Goal: Task Accomplishment & Management: Complete application form

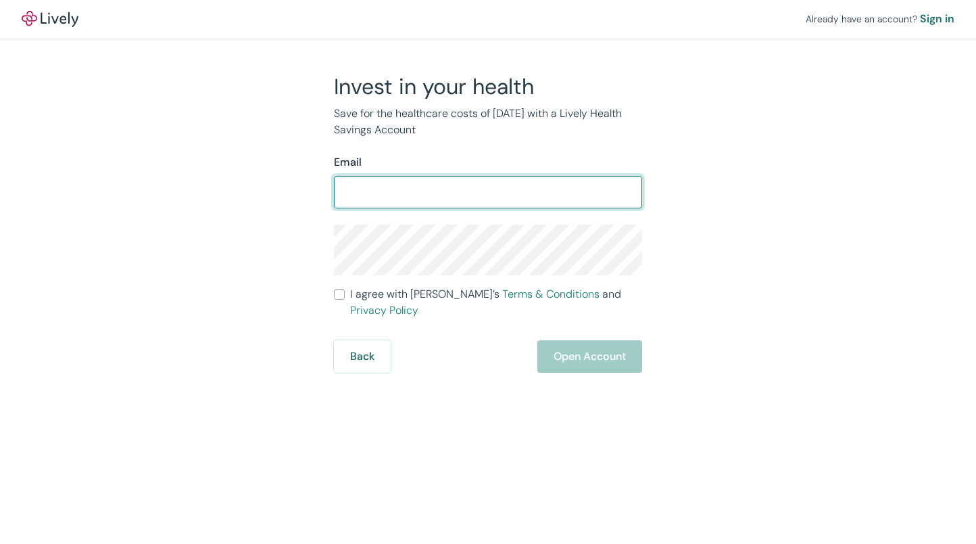
click at [560, 195] on input "Email" at bounding box center [488, 191] width 308 height 27
type input "[PERSON_NAME][EMAIL_ADDRESS][DOMAIN_NAME]"
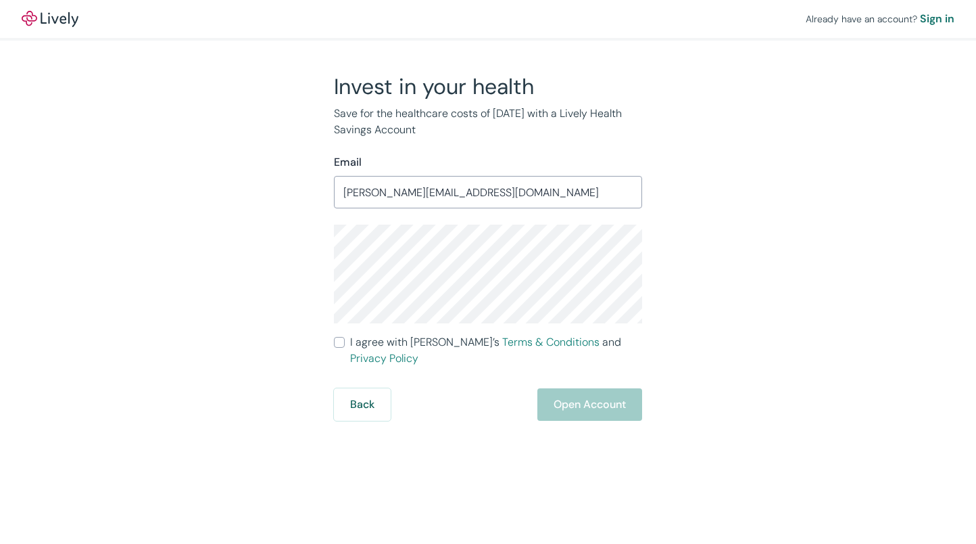
click at [341, 341] on input "I agree with Lively’s Terms & Conditions and Privacy Policy" at bounding box center [339, 342] width 11 height 11
checkbox input "true"
click at [555, 389] on button "Open Account" at bounding box center [589, 404] width 105 height 32
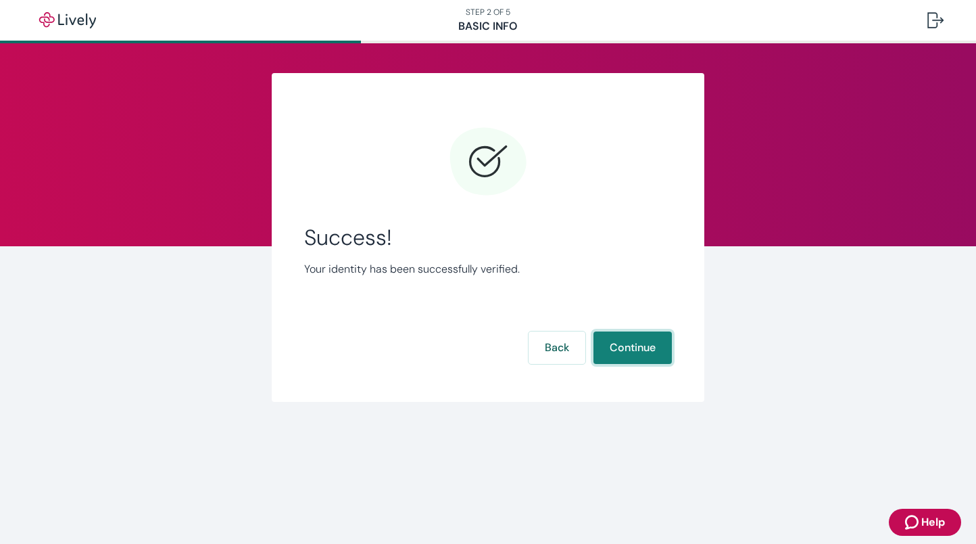
click at [631, 360] on button "Continue" at bounding box center [633, 347] width 78 height 32
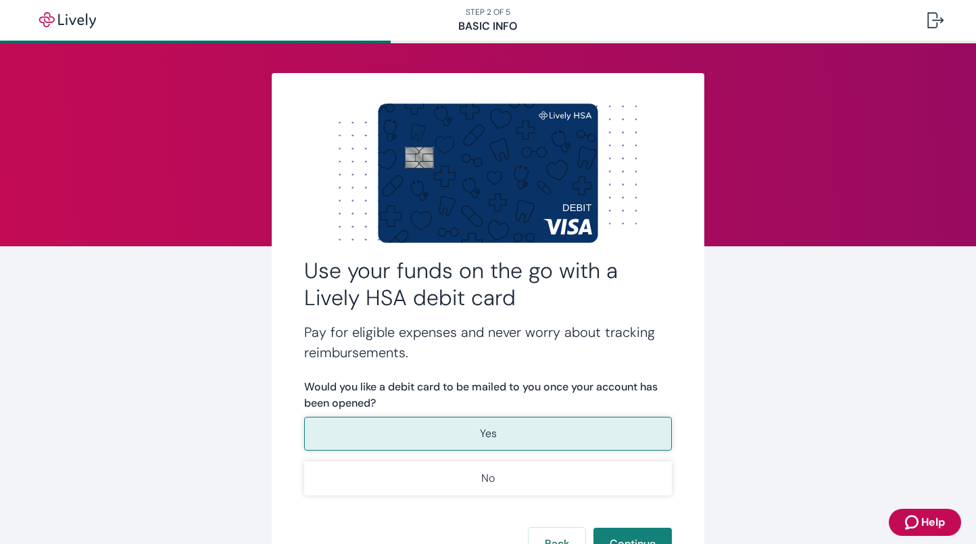
scroll to position [68, 0]
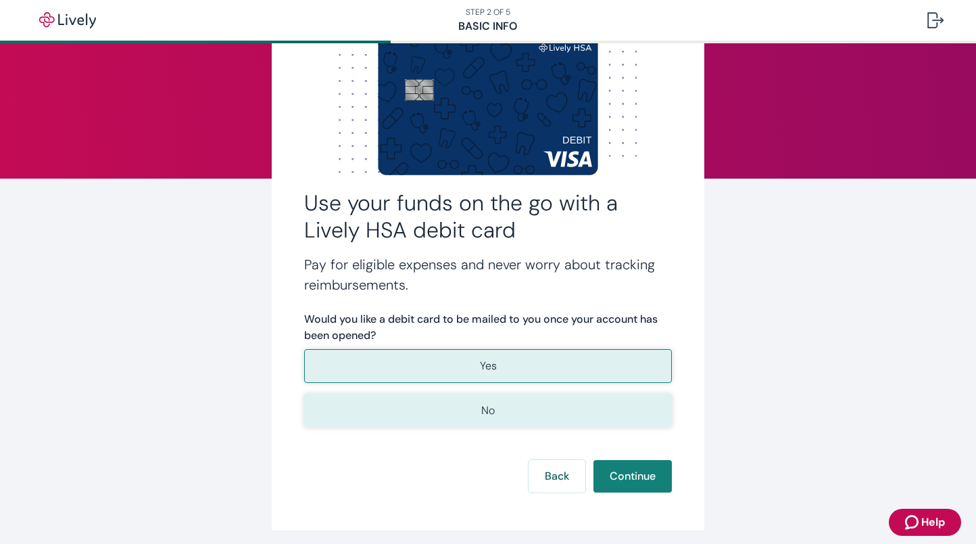
click at [581, 402] on button "No" at bounding box center [488, 410] width 368 height 34
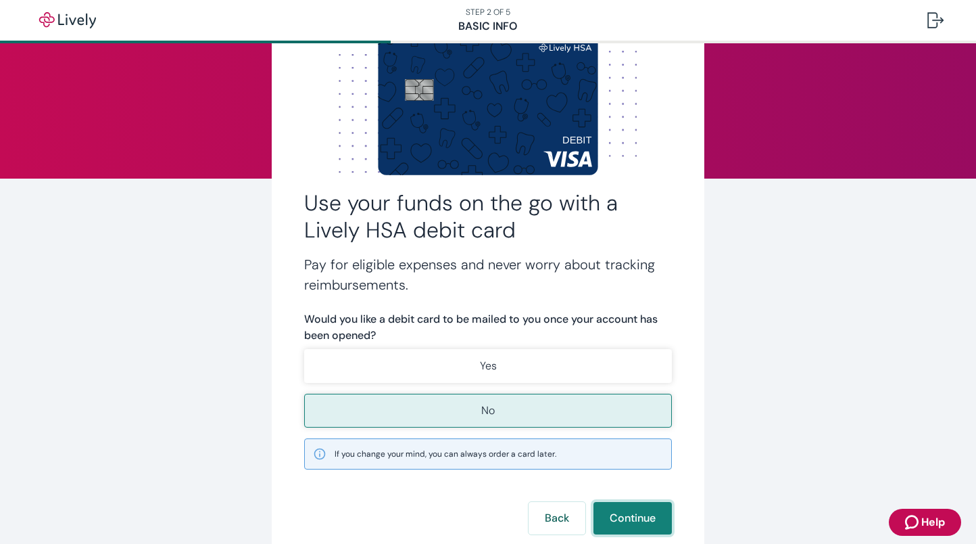
click at [624, 518] on button "Continue" at bounding box center [633, 518] width 78 height 32
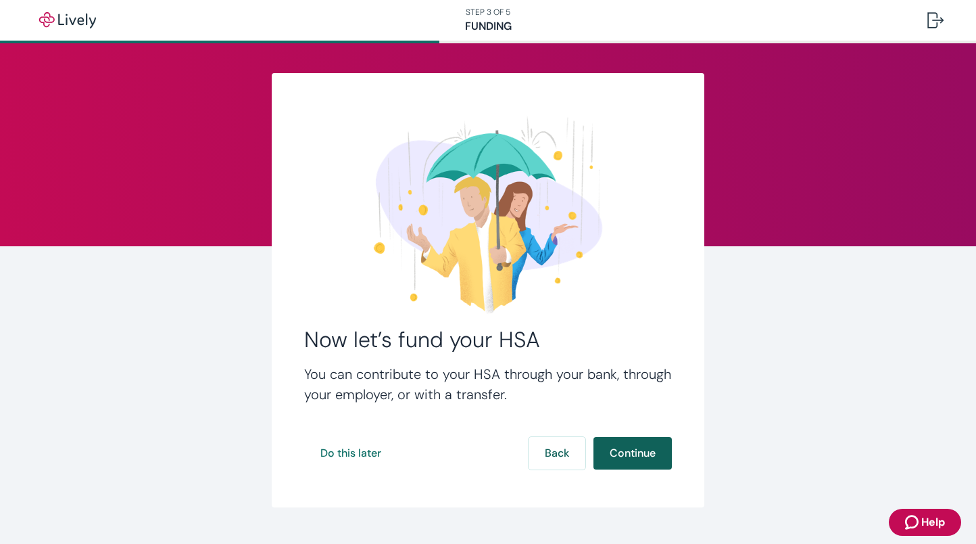
click at [656, 454] on button "Continue" at bounding box center [633, 453] width 78 height 32
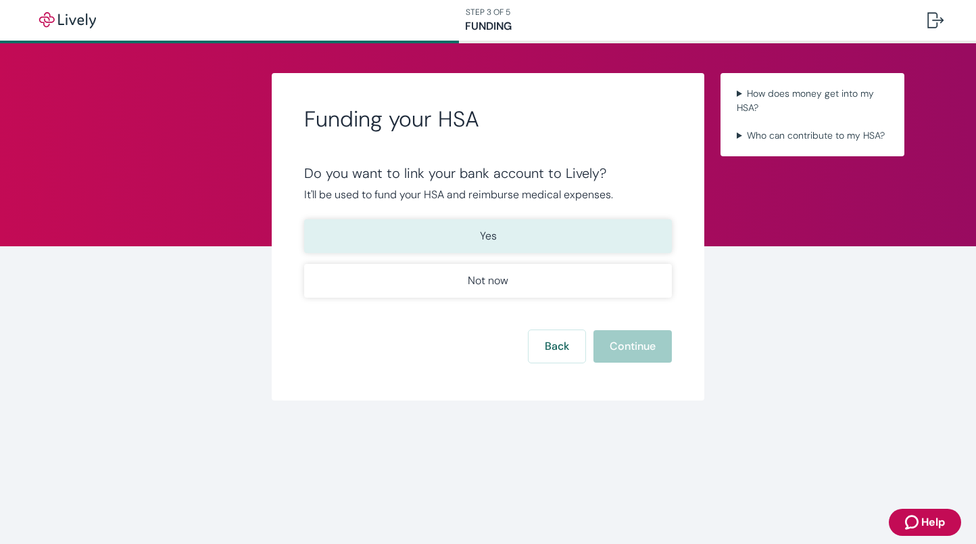
click at [619, 229] on button "Yes" at bounding box center [488, 236] width 368 height 34
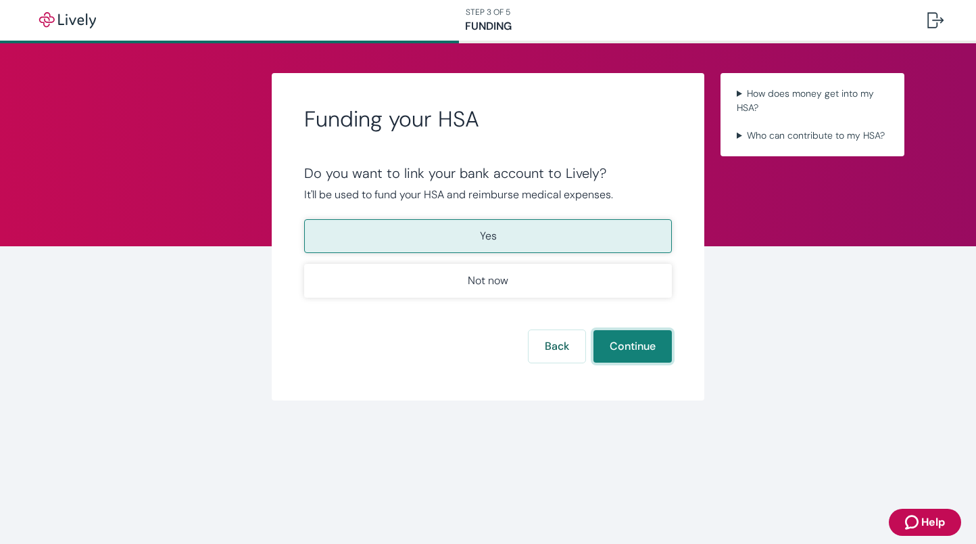
click at [634, 341] on button "Continue" at bounding box center [633, 346] width 78 height 32
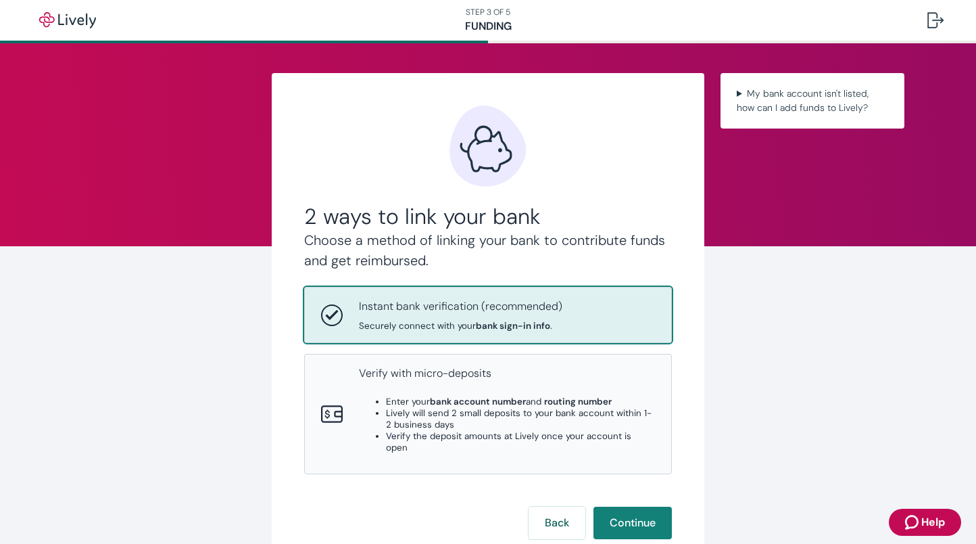
scroll to position [68, 0]
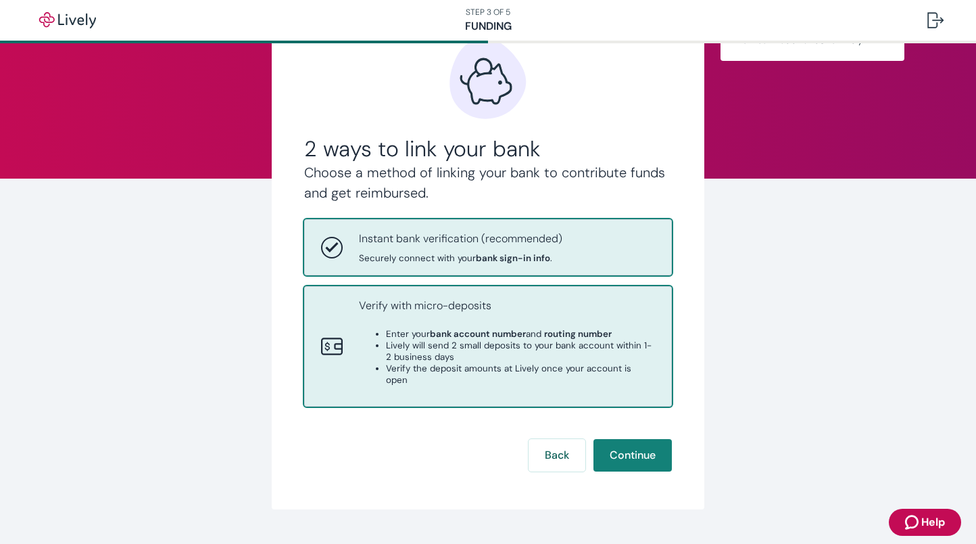
click at [517, 300] on p "Verify with micro-deposits" at bounding box center [507, 305] width 296 height 16
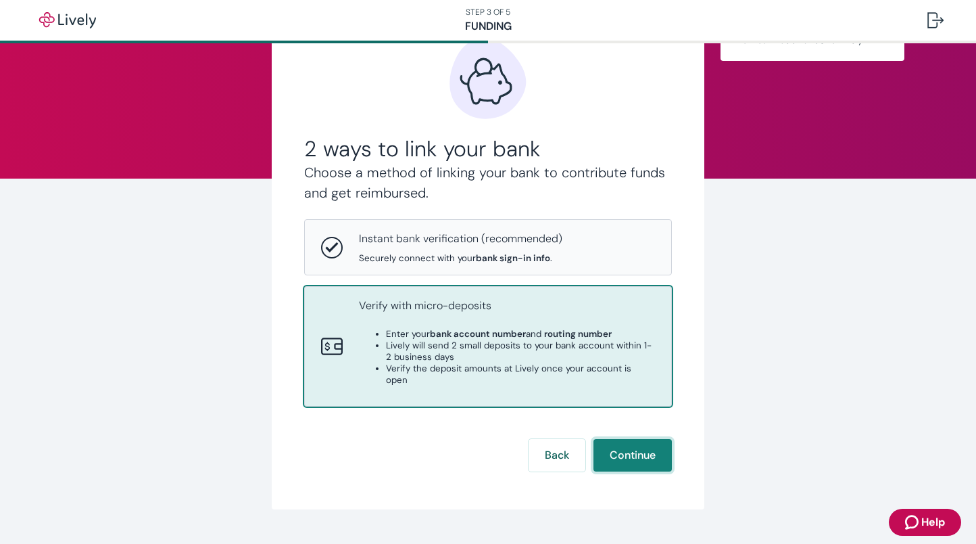
click at [642, 452] on button "Continue" at bounding box center [633, 455] width 78 height 32
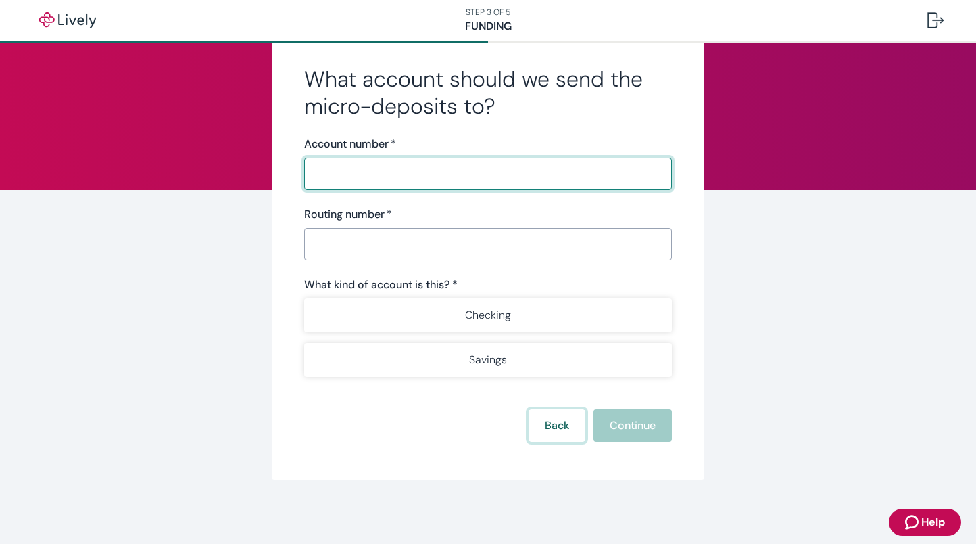
click at [546, 427] on button "Back" at bounding box center [557, 425] width 57 height 32
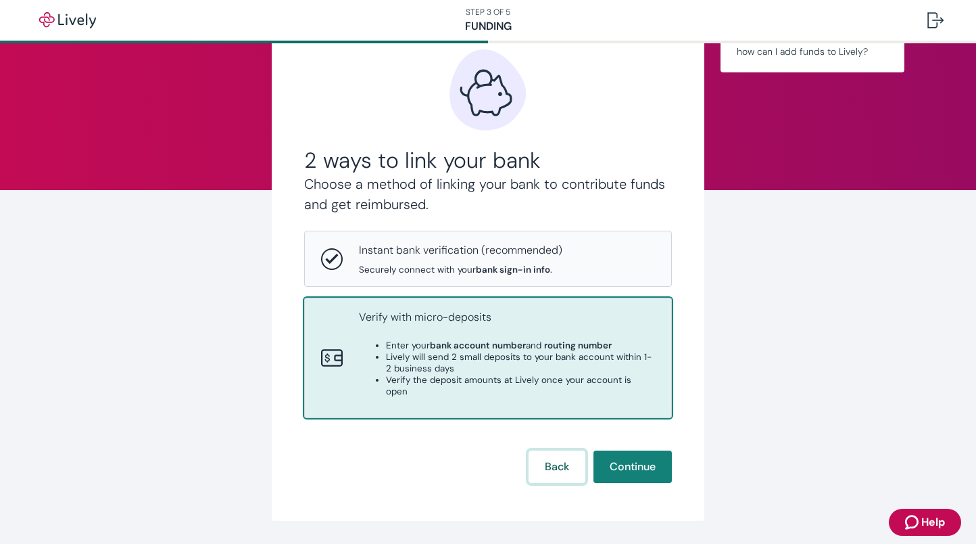
click at [544, 452] on button "Back" at bounding box center [557, 466] width 57 height 32
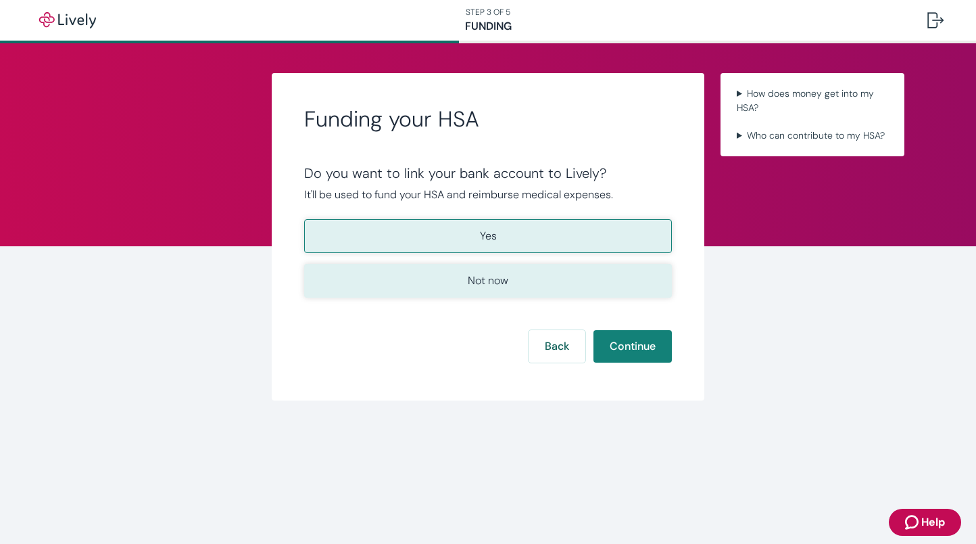
click at [535, 291] on button "Not now" at bounding box center [488, 281] width 368 height 34
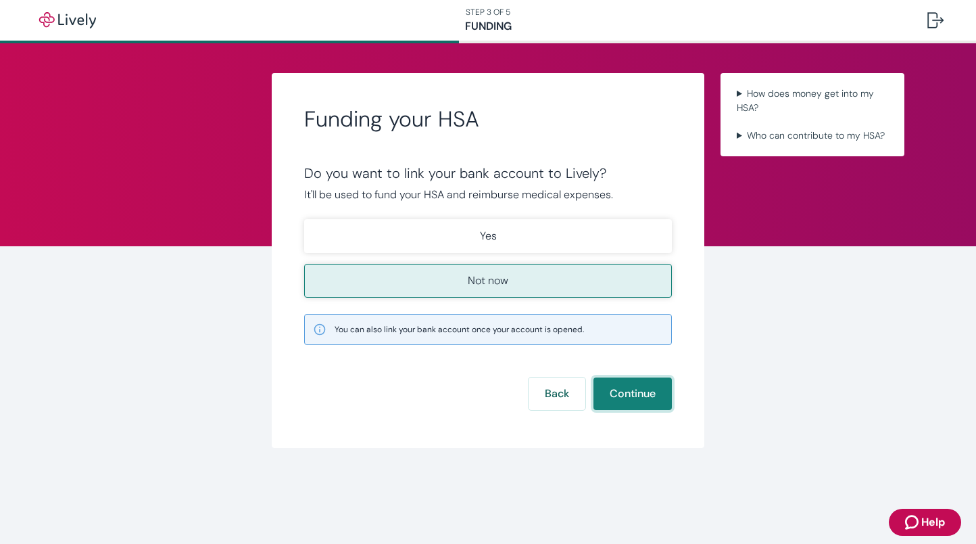
click at [649, 399] on button "Continue" at bounding box center [633, 393] width 78 height 32
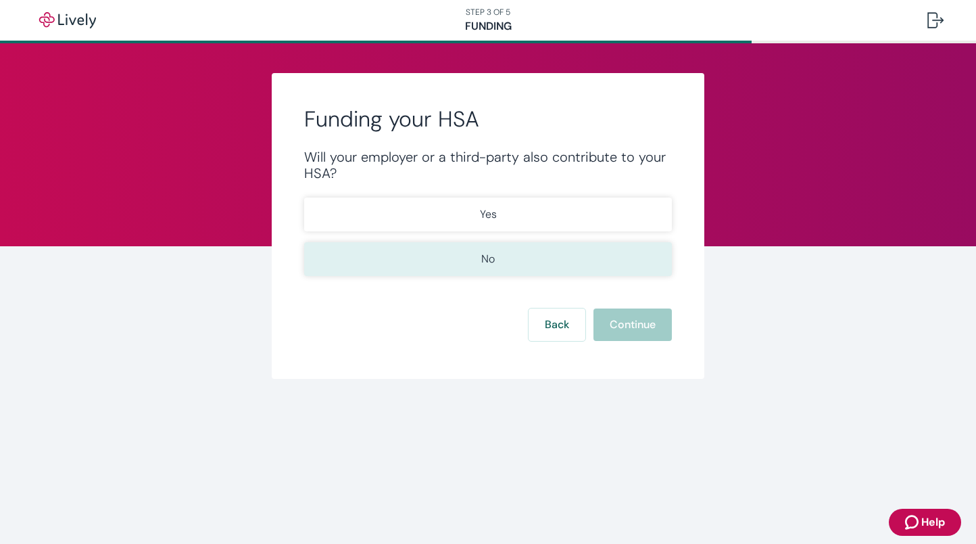
click at [545, 251] on button "No" at bounding box center [488, 259] width 368 height 34
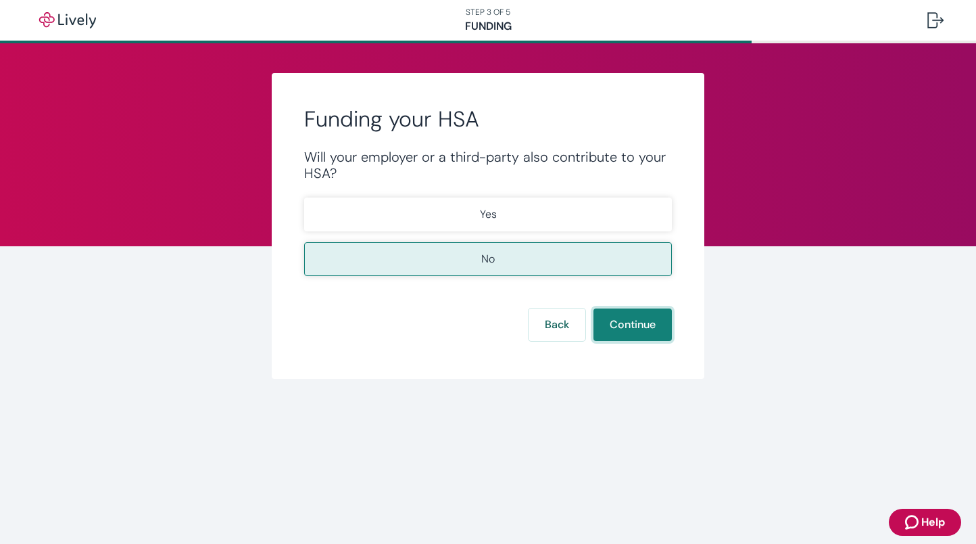
click at [646, 327] on button "Continue" at bounding box center [633, 324] width 78 height 32
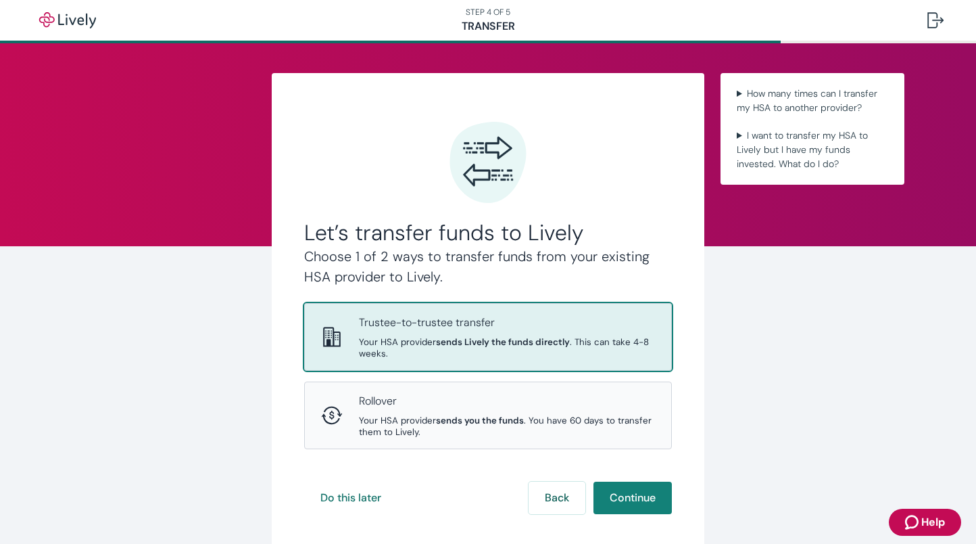
click at [571, 322] on p "Trustee-to-trustee transfer" at bounding box center [507, 322] width 296 height 16
click at [629, 500] on button "Continue" at bounding box center [633, 497] width 78 height 32
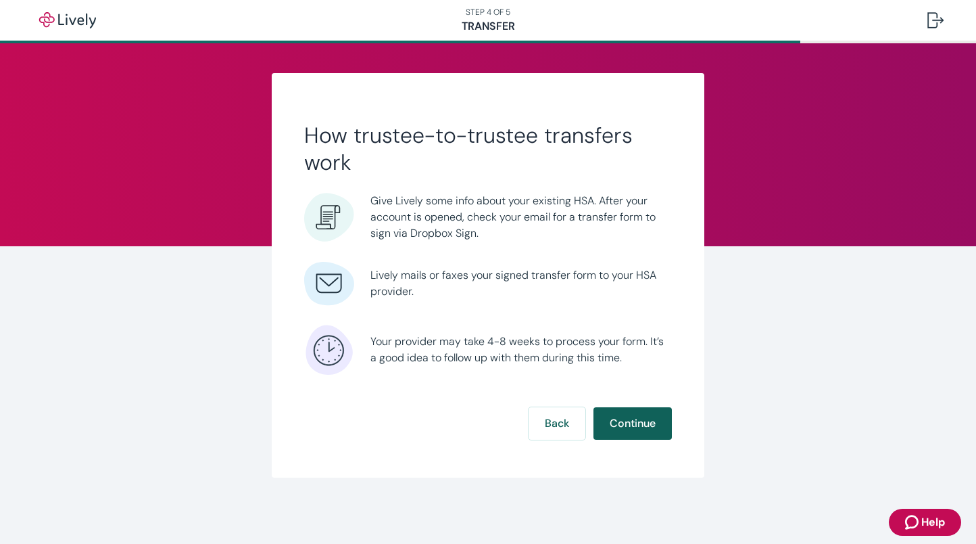
click at [611, 417] on button "Continue" at bounding box center [633, 423] width 78 height 32
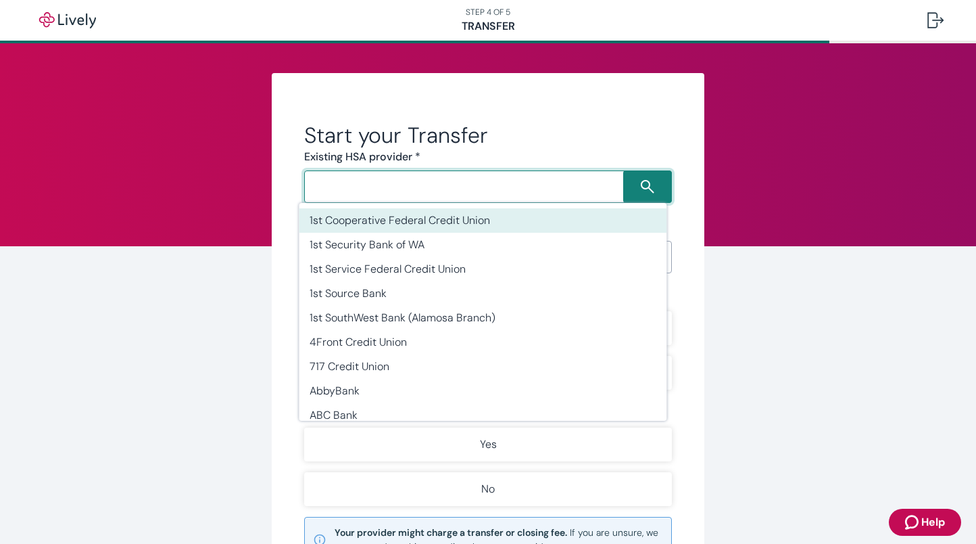
click at [527, 182] on input "Search input" at bounding box center [465, 186] width 315 height 19
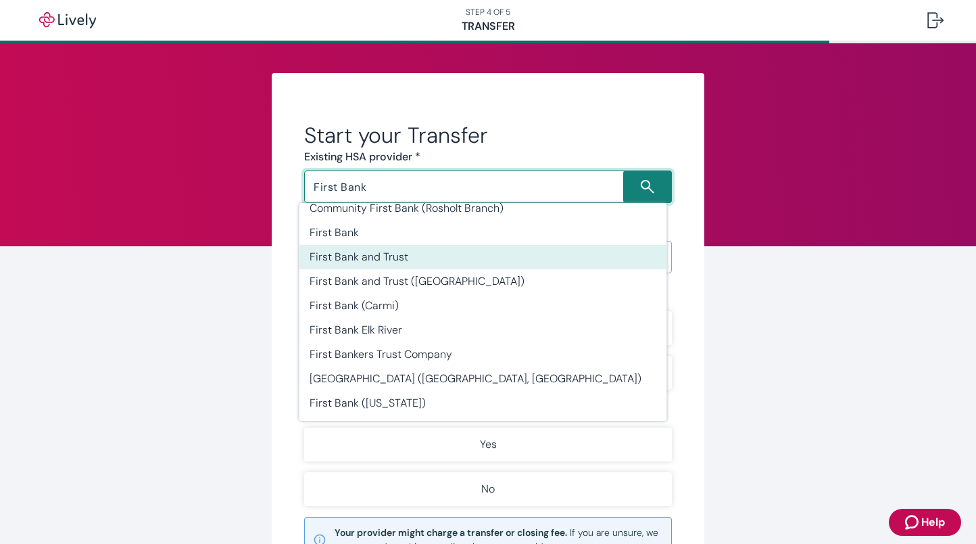
scroll to position [135, 0]
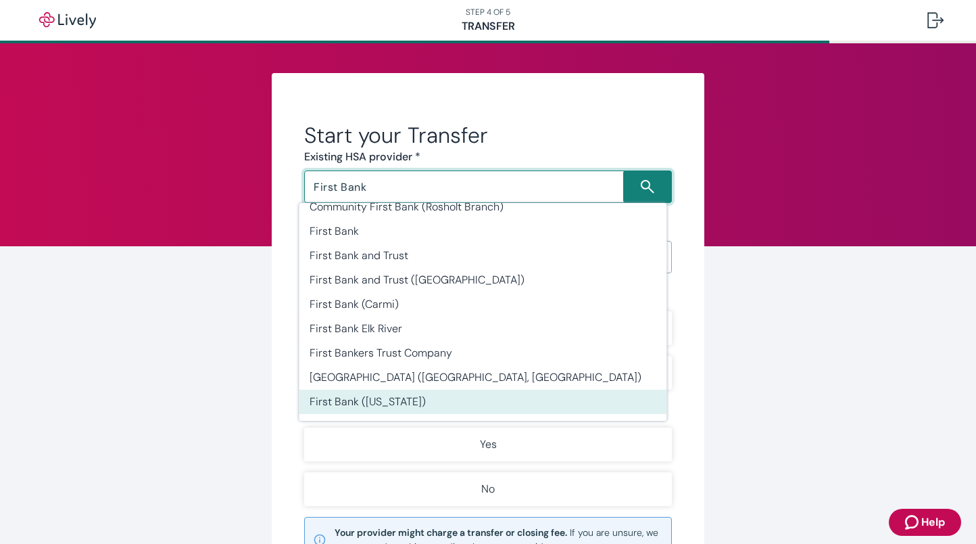
click at [446, 392] on li "First Bank ([US_STATE])" at bounding box center [483, 401] width 368 height 24
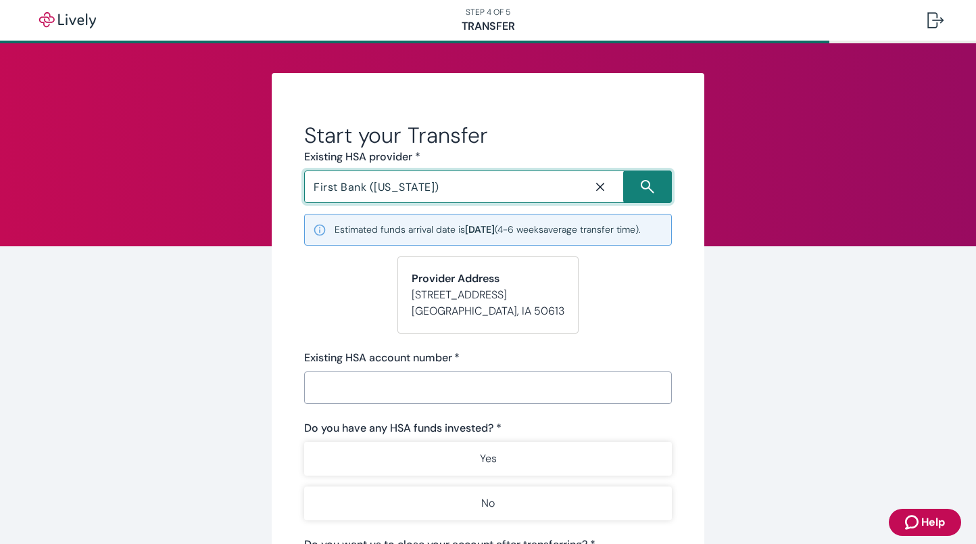
type input "First Bank ([US_STATE])"
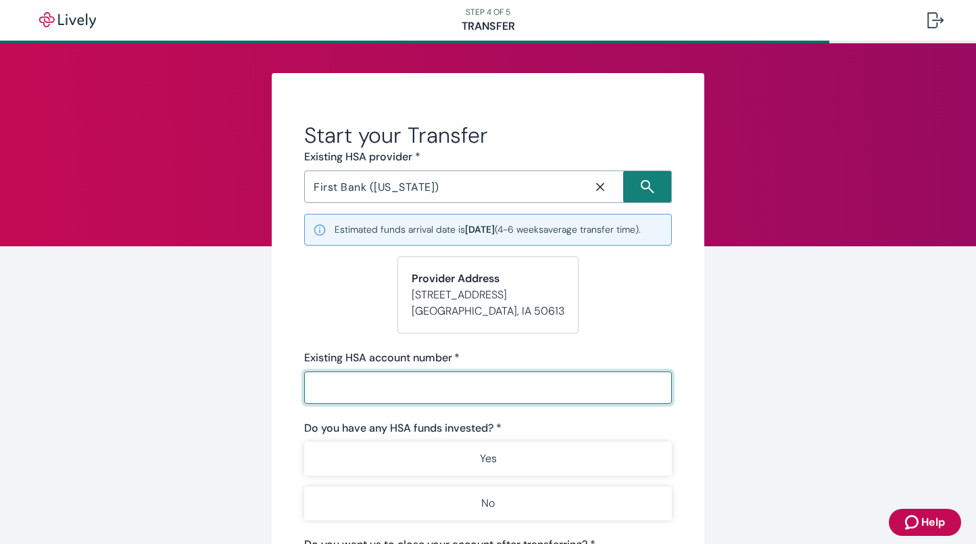
click at [494, 396] on input "Existing HSA account number   *" at bounding box center [483, 387] width 358 height 27
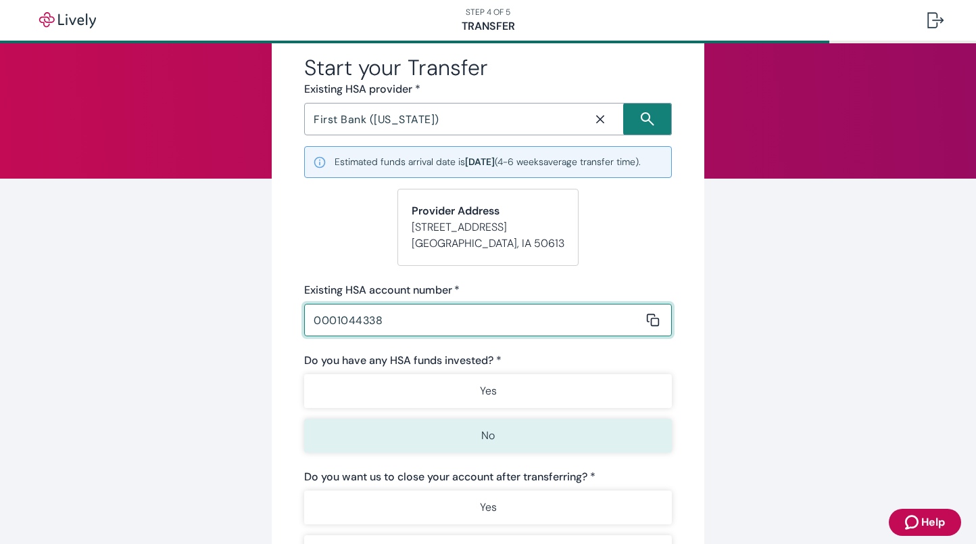
type input "0001044338"
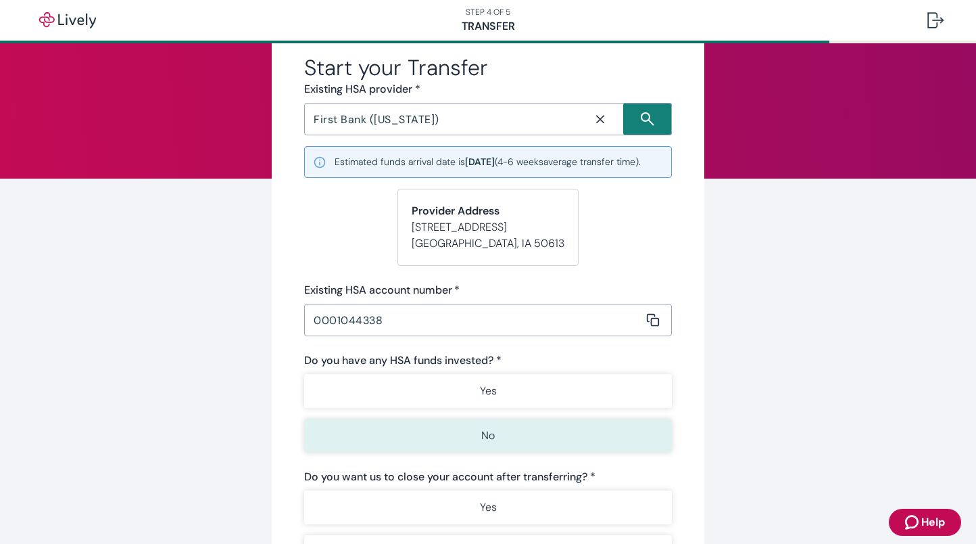
click at [498, 451] on button "No" at bounding box center [488, 435] width 368 height 34
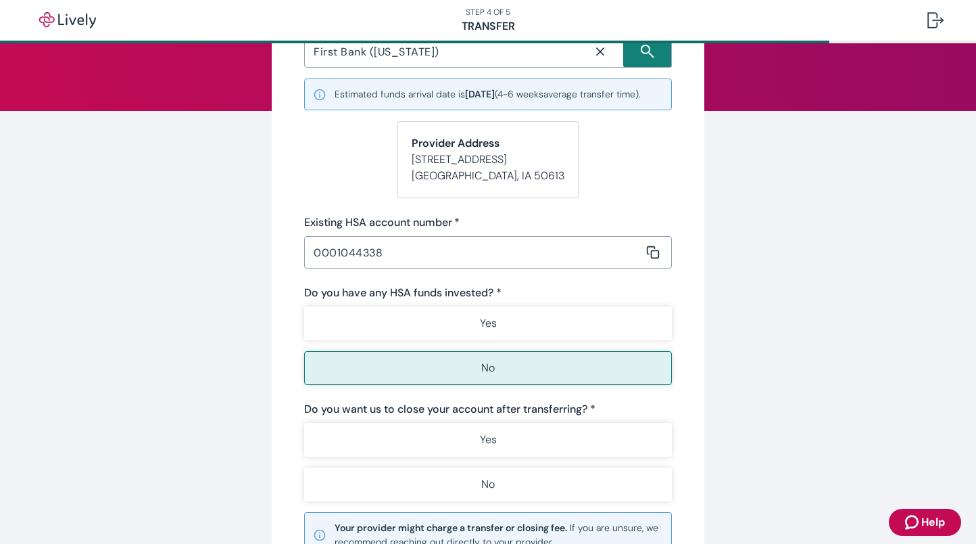
scroll to position [203, 0]
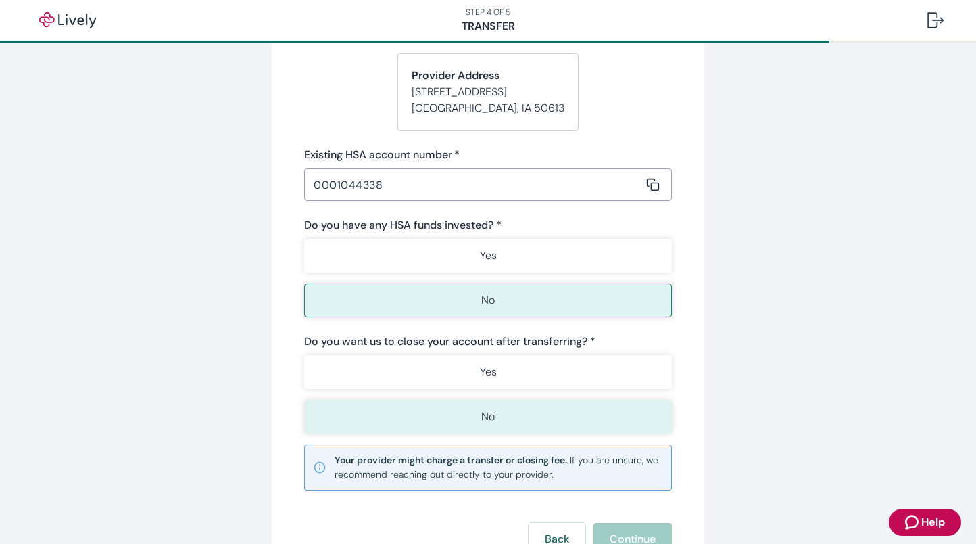
click at [555, 433] on button "No" at bounding box center [488, 417] width 368 height 34
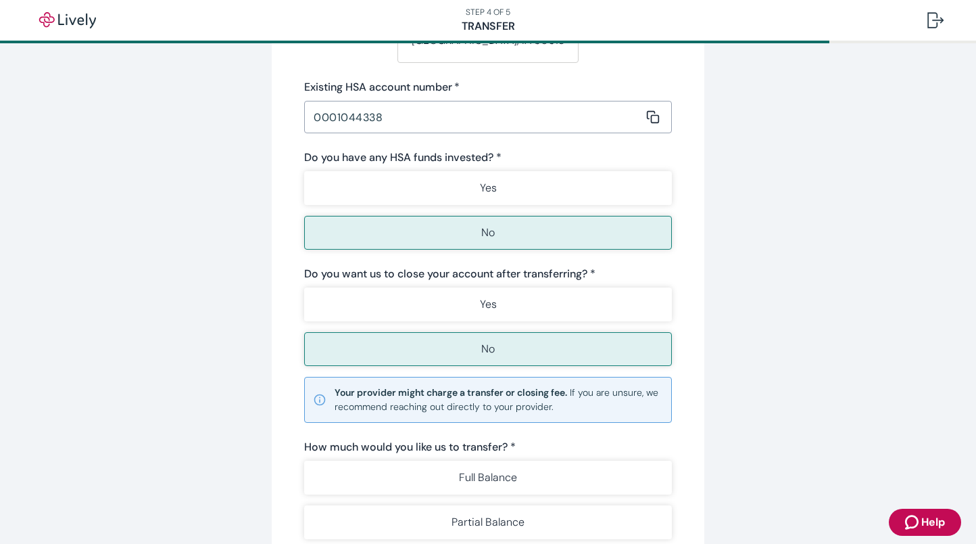
scroll to position [338, 0]
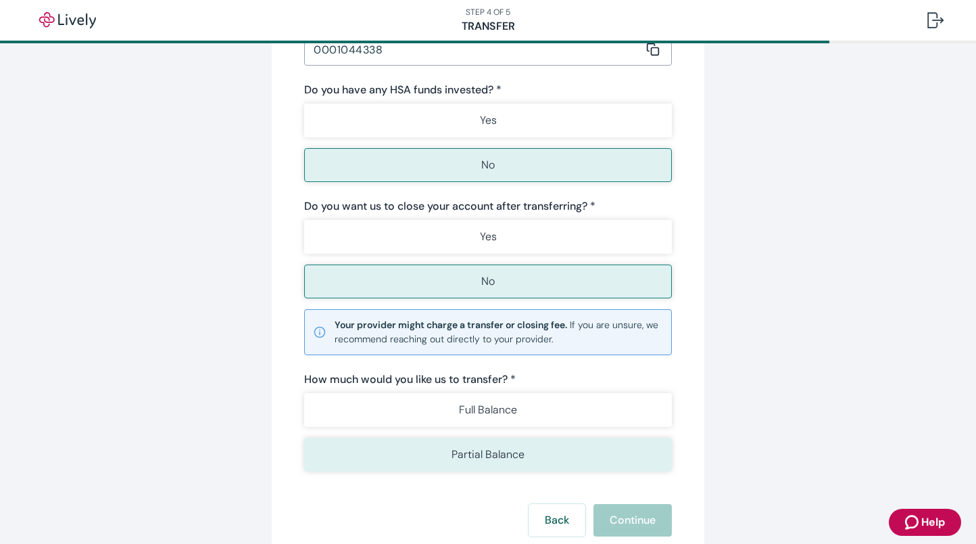
click at [544, 471] on button "Partial Balance" at bounding box center [488, 454] width 368 height 34
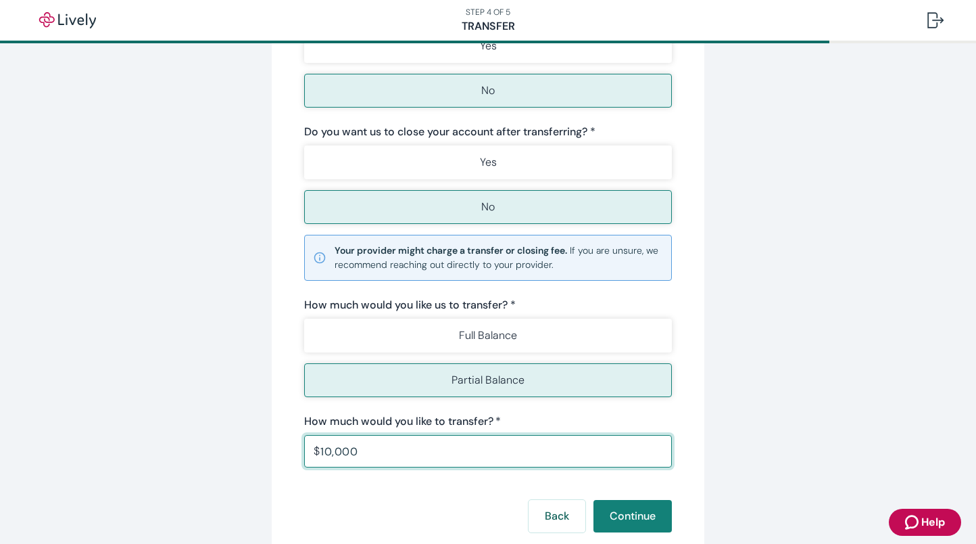
scroll to position [480, 0]
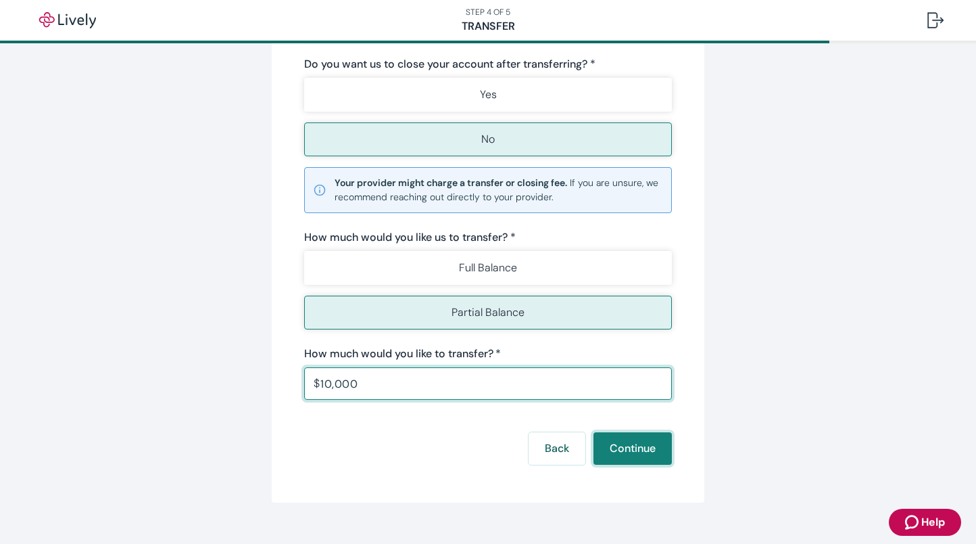
type input "10,000.00"
click at [602, 460] on button "Continue" at bounding box center [633, 448] width 78 height 32
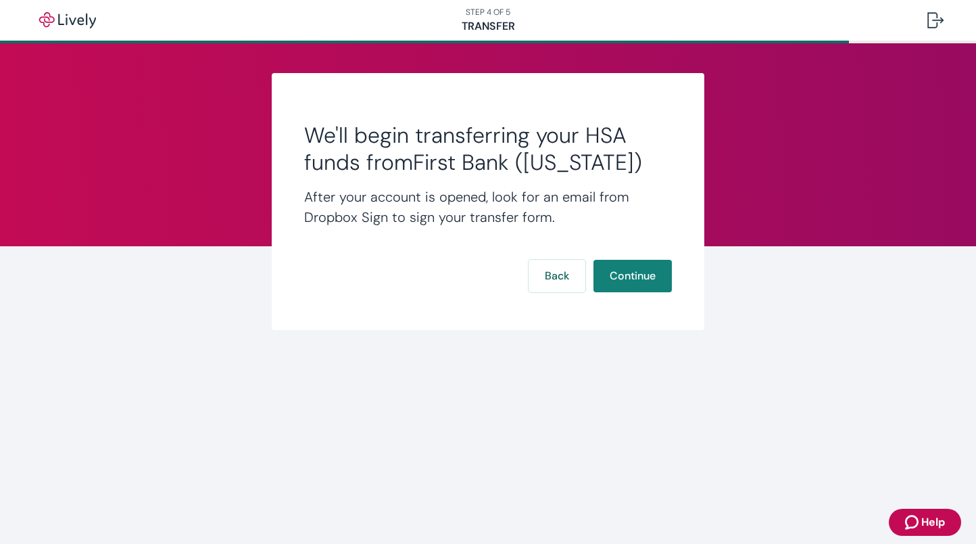
click at [614, 270] on button "Continue" at bounding box center [633, 276] width 78 height 32
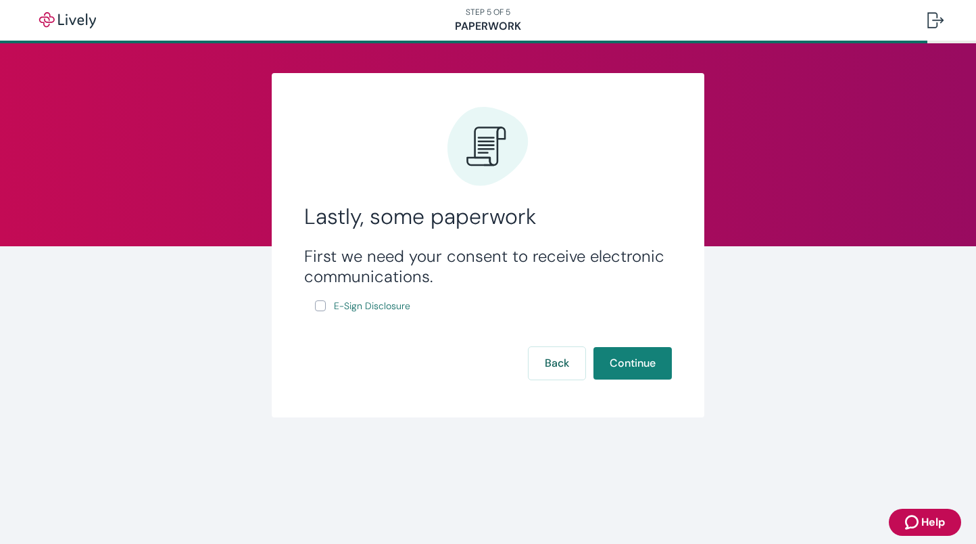
click at [322, 308] on input "E-Sign Disclosure" at bounding box center [320, 305] width 11 height 11
checkbox input "true"
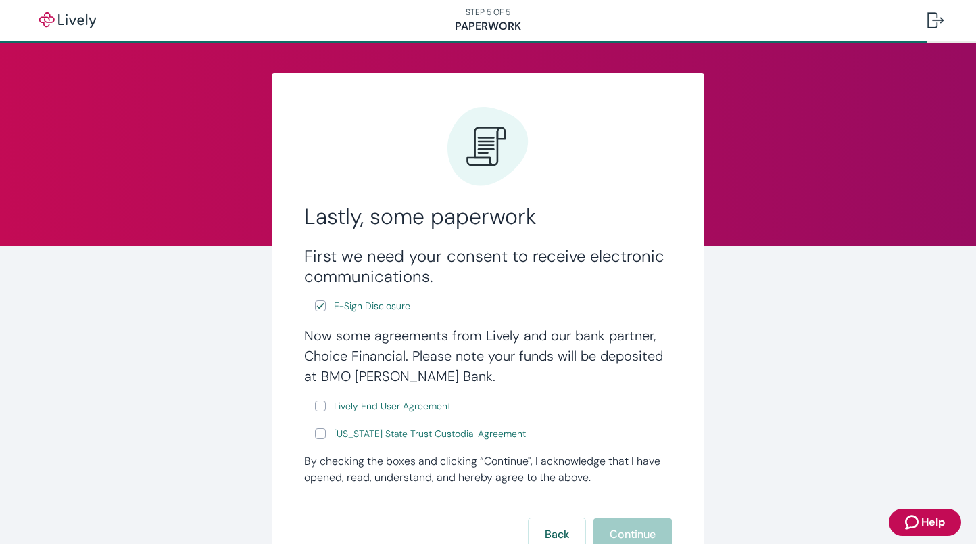
scroll to position [68, 0]
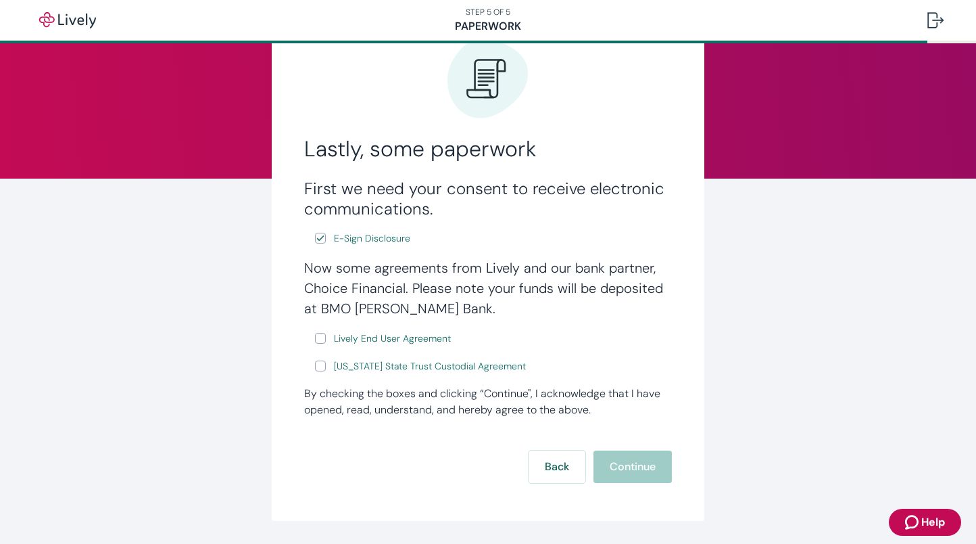
click at [320, 338] on input "Lively End User Agreement" at bounding box center [320, 338] width 11 height 11
checkbox input "true"
click at [315, 364] on input "[US_STATE] State Trust Custodial Agreement" at bounding box center [320, 365] width 11 height 11
checkbox input "true"
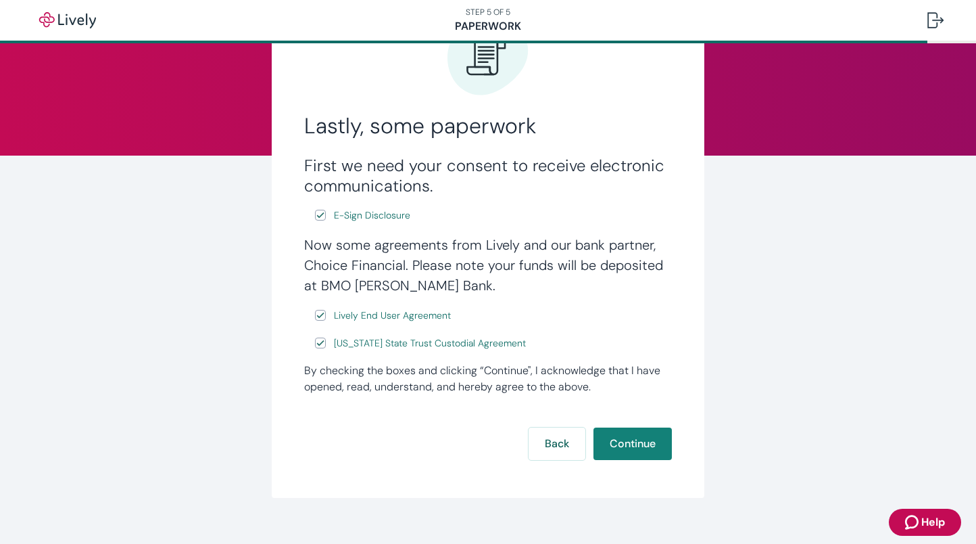
scroll to position [111, 0]
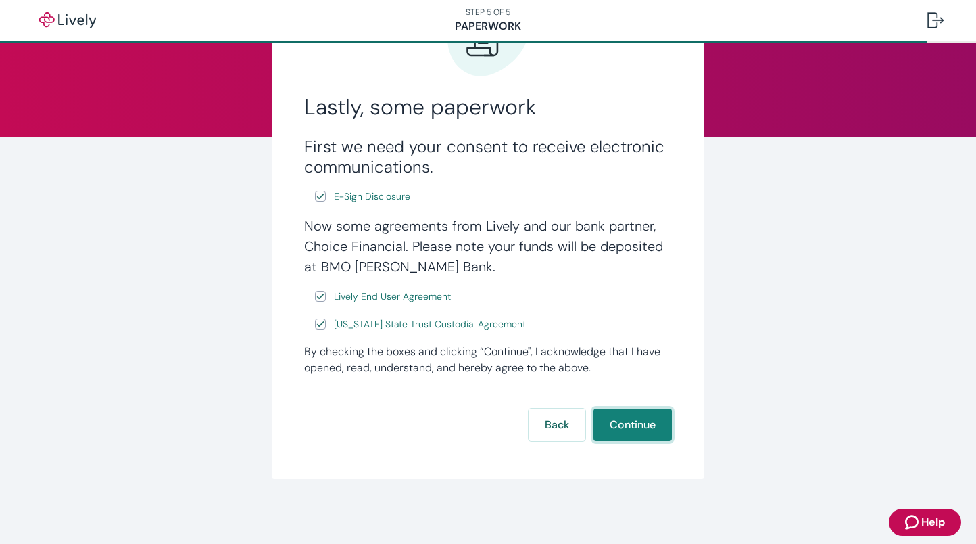
click at [626, 423] on button "Continue" at bounding box center [633, 424] width 78 height 32
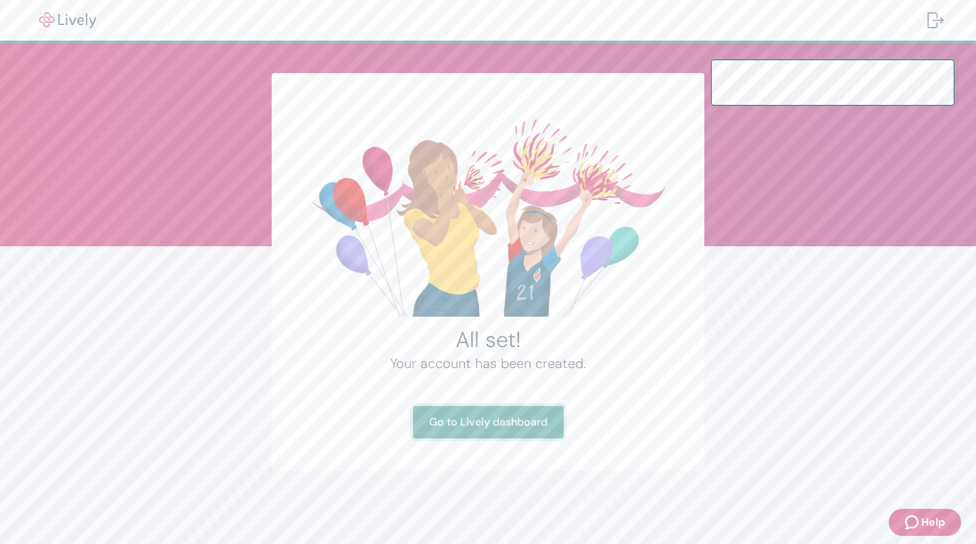
click at [517, 422] on link "Go to Lively dashboard" at bounding box center [488, 422] width 151 height 32
